Goal: Task Accomplishment & Management: Manage account settings

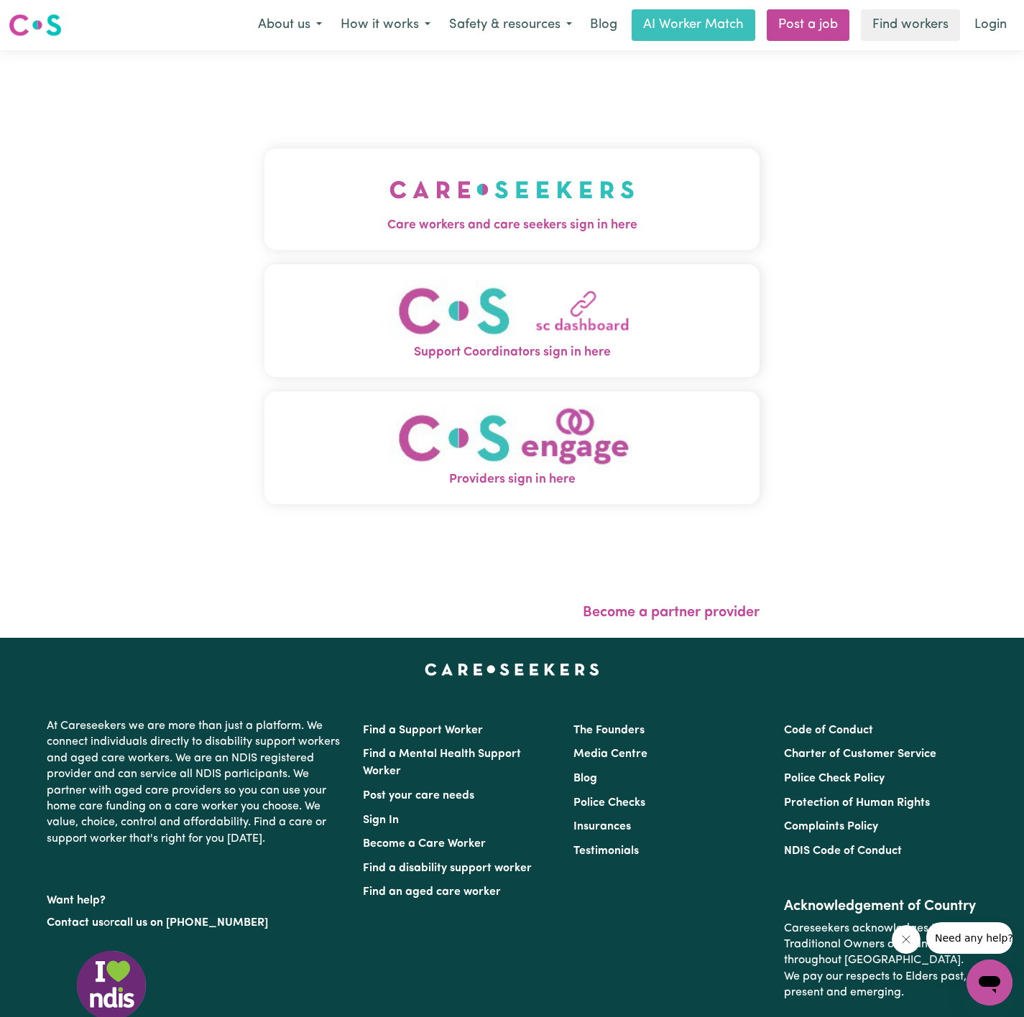
click at [488, 196] on img "Care workers and care seekers sign in here" at bounding box center [511, 189] width 245 height 53
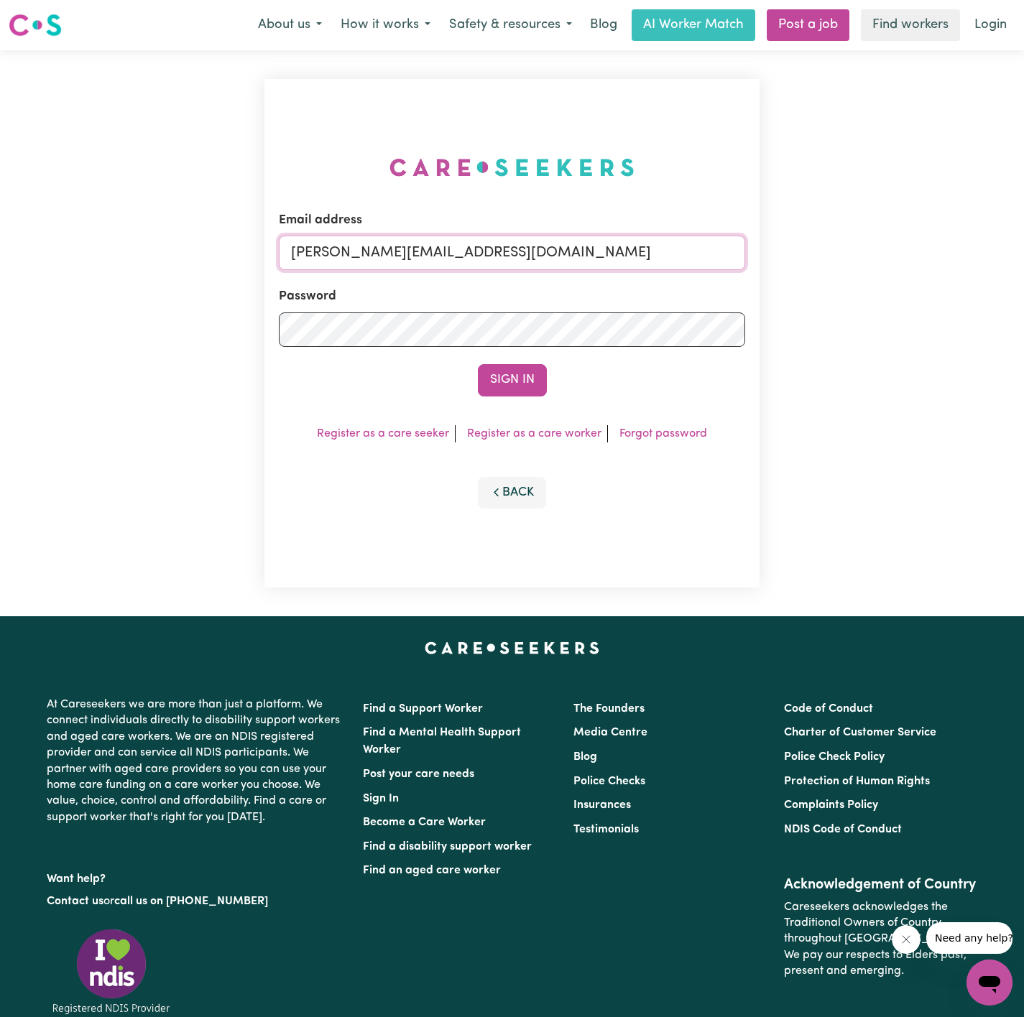
drag, startPoint x: 534, startPoint y: 248, endPoint x: 521, endPoint y: 270, distance: 25.7
click at [534, 248] on input "[PERSON_NAME][EMAIL_ADDRESS][DOMAIN_NAME]" at bounding box center [512, 253] width 466 height 34
drag, startPoint x: 366, startPoint y: 257, endPoint x: 849, endPoint y: 296, distance: 484.3
click at [849, 296] on div "Email address [EMAIL_ADDRESS][DOMAIN_NAME] Password Sign In Register as a care …" at bounding box center [512, 333] width 1024 height 566
click at [394, 248] on input "superuser~[PERSON_NAME]" at bounding box center [512, 253] width 466 height 34
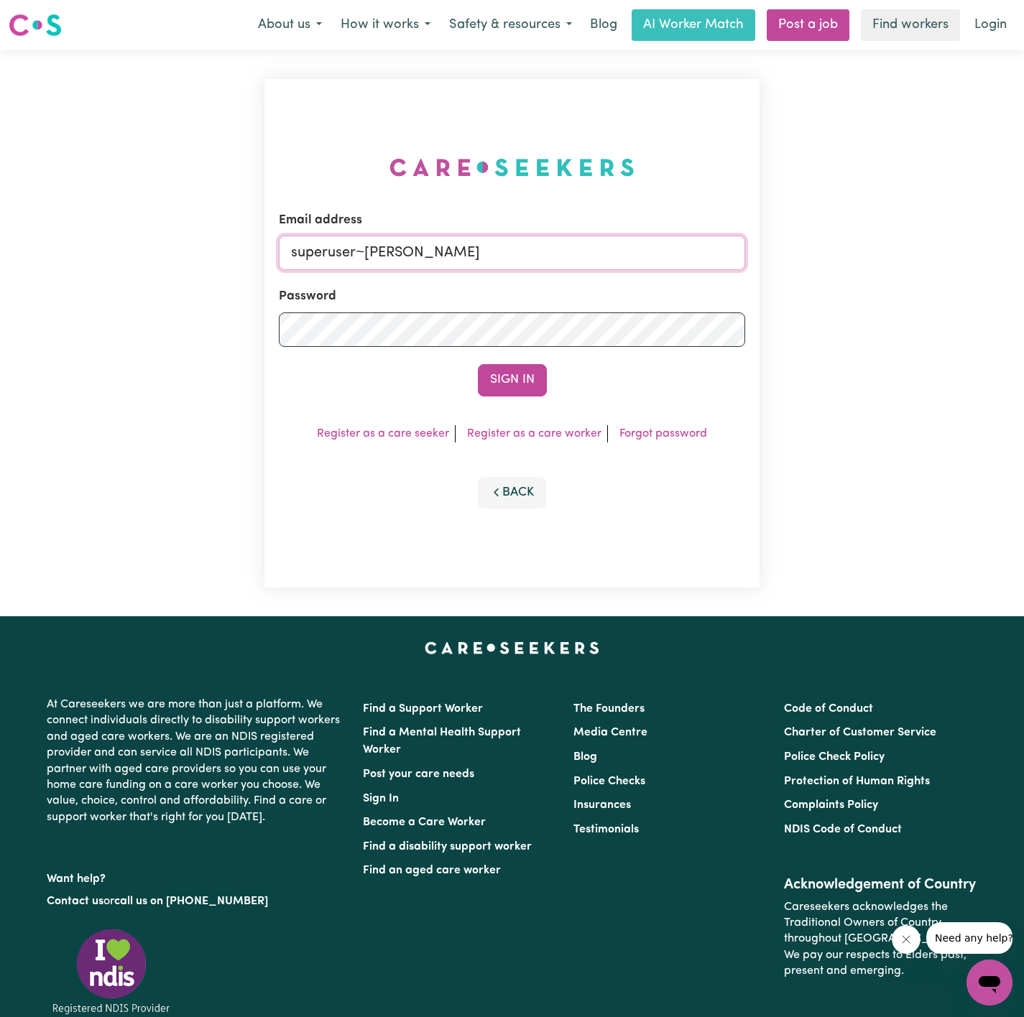
click at [394, 248] on input "superuser~[PERSON_NAME]" at bounding box center [512, 253] width 466 height 34
click at [393, 246] on input "superuser~[PERSON_NAME]" at bounding box center [512, 253] width 466 height 34
click at [389, 246] on input "superuser~[PERSON_NAME]" at bounding box center [512, 253] width 466 height 34
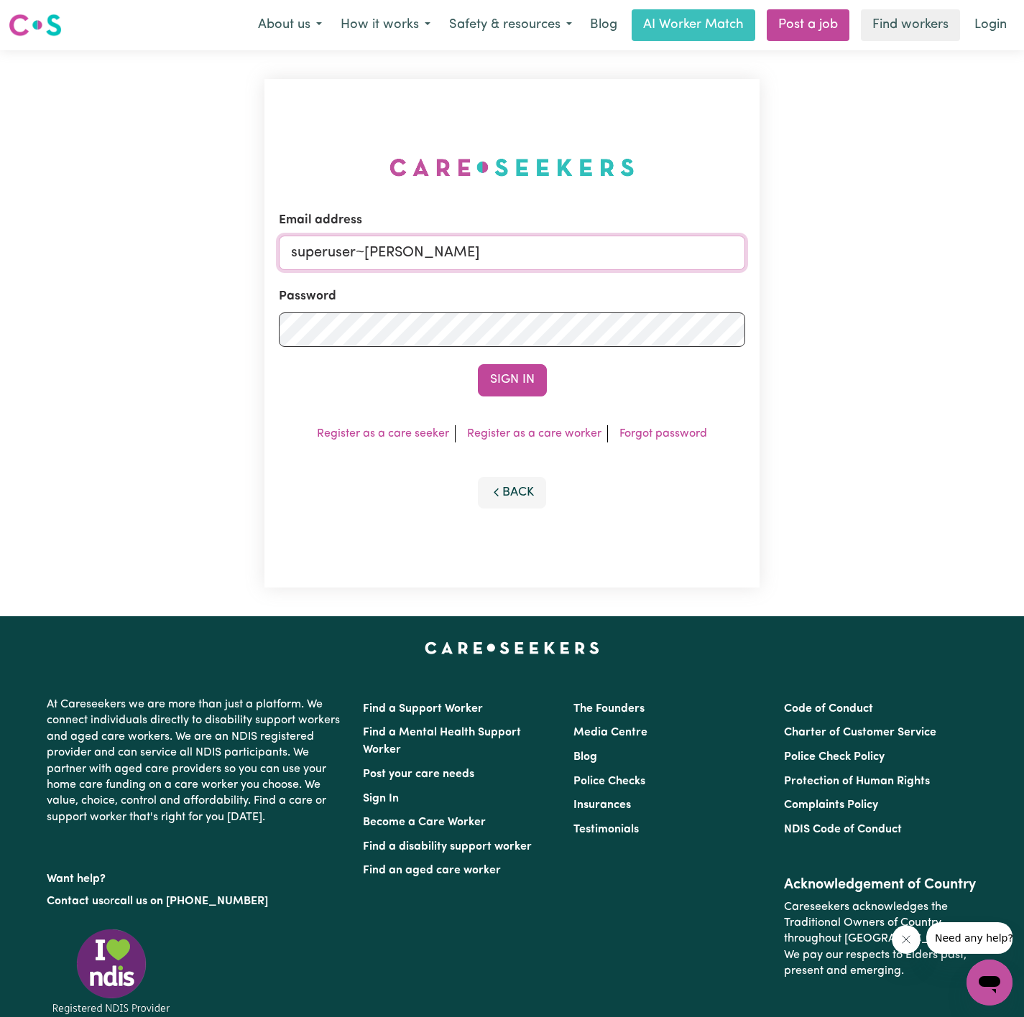
click at [389, 246] on input "superuser~[PERSON_NAME]" at bounding box center [512, 253] width 466 height 34
paste input "[EMAIL_ADDRESS][DOMAIN_NAME]"
type input "[EMAIL_ADDRESS][DOMAIN_NAME]"
click at [503, 364] on button "Sign In" at bounding box center [512, 380] width 69 height 32
